Goal: Information Seeking & Learning: Check status

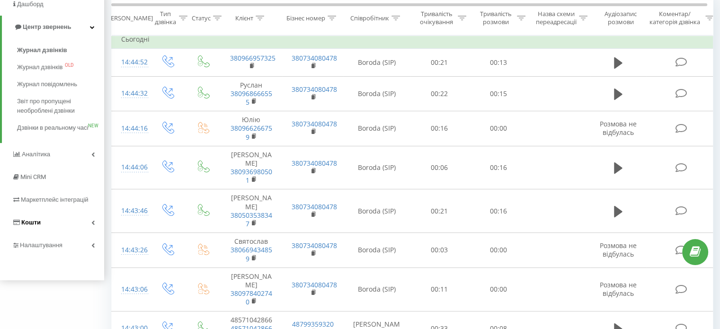
scroll to position [95, 0]
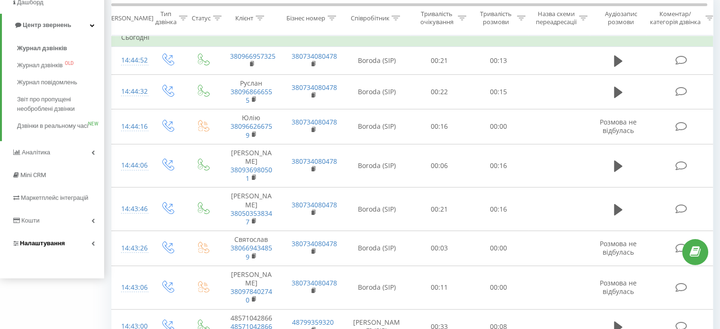
click at [39, 247] on span "Налаштування" at bounding box center [42, 243] width 45 height 7
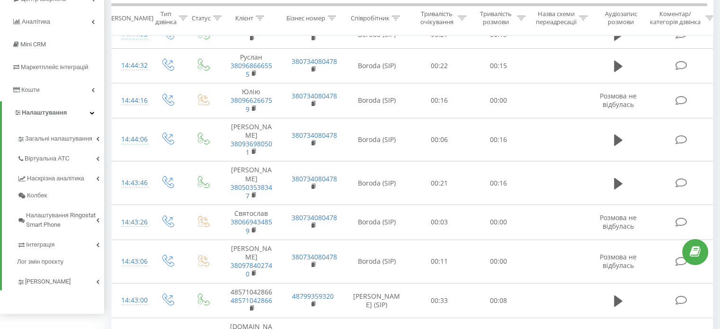
scroll to position [189, 0]
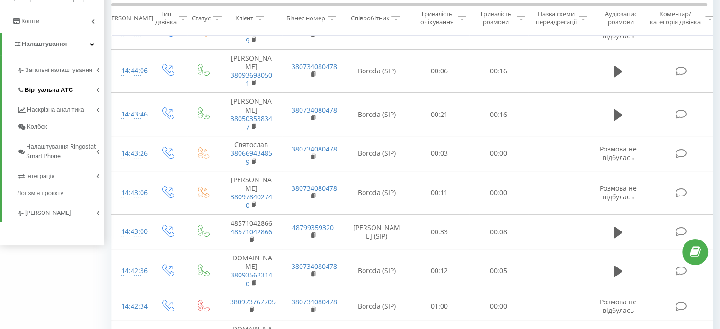
click at [58, 87] on span "Віртуальна АТС" at bounding box center [49, 89] width 48 height 9
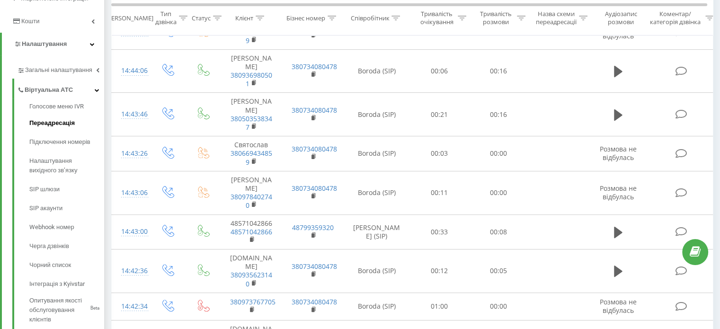
click at [55, 120] on span "Переадресація" at bounding box center [51, 122] width 45 height 9
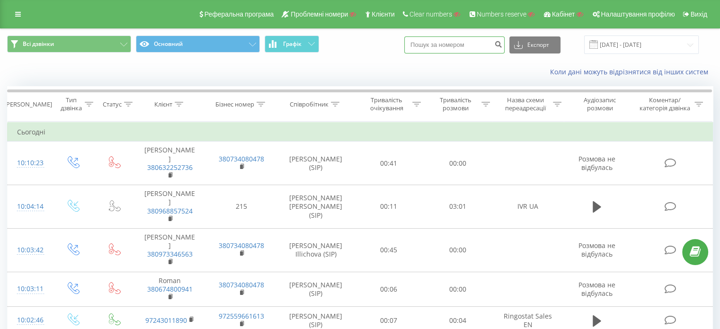
click at [450, 52] on input at bounding box center [454, 44] width 100 height 17
paste input "380951308379"
type input "380951308379"
click at [502, 43] on icon "submit" at bounding box center [498, 43] width 8 height 6
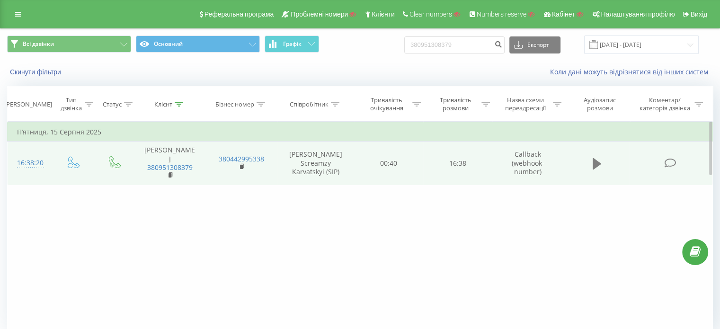
click at [595, 158] on icon at bounding box center [597, 163] width 9 height 11
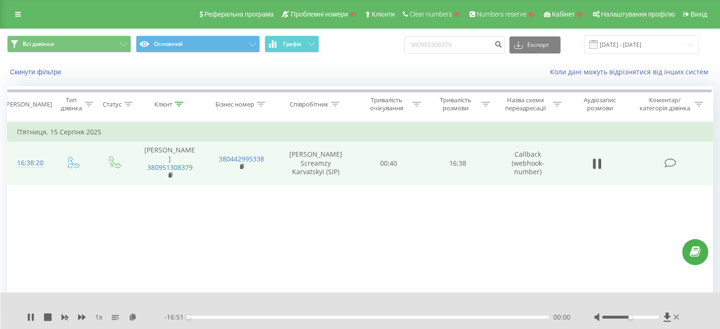
click at [475, 317] on div "00:00" at bounding box center [368, 317] width 360 height 3
click at [479, 318] on div "00:00" at bounding box center [368, 317] width 360 height 3
click at [516, 318] on div "00:00" at bounding box center [368, 317] width 360 height 3
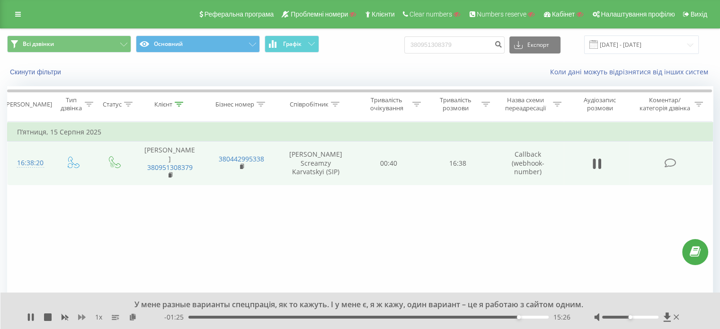
click at [78, 318] on icon at bounding box center [82, 317] width 8 height 6
click at [79, 318] on icon at bounding box center [82, 317] width 8 height 6
